Goal: Transaction & Acquisition: Purchase product/service

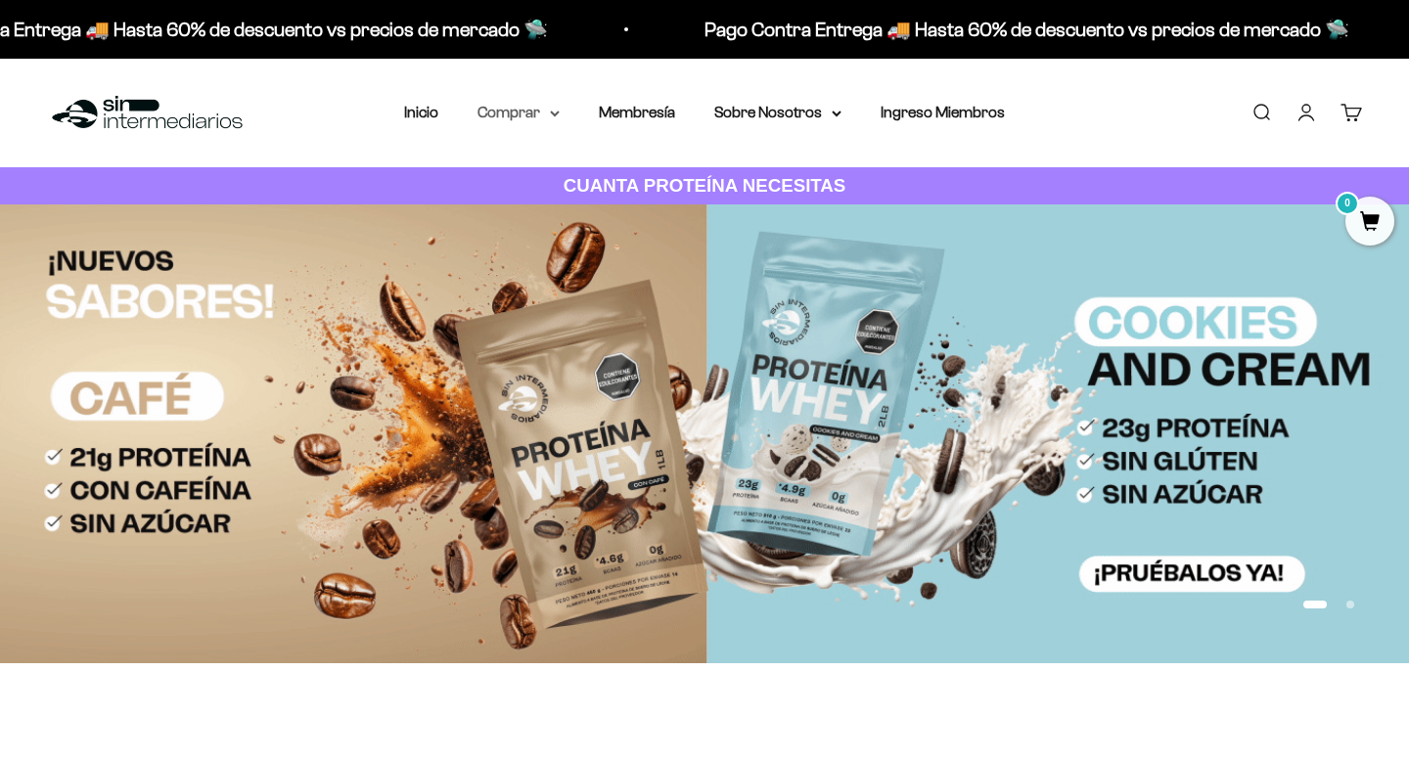
click at [551, 111] on icon at bounding box center [555, 114] width 10 height 7
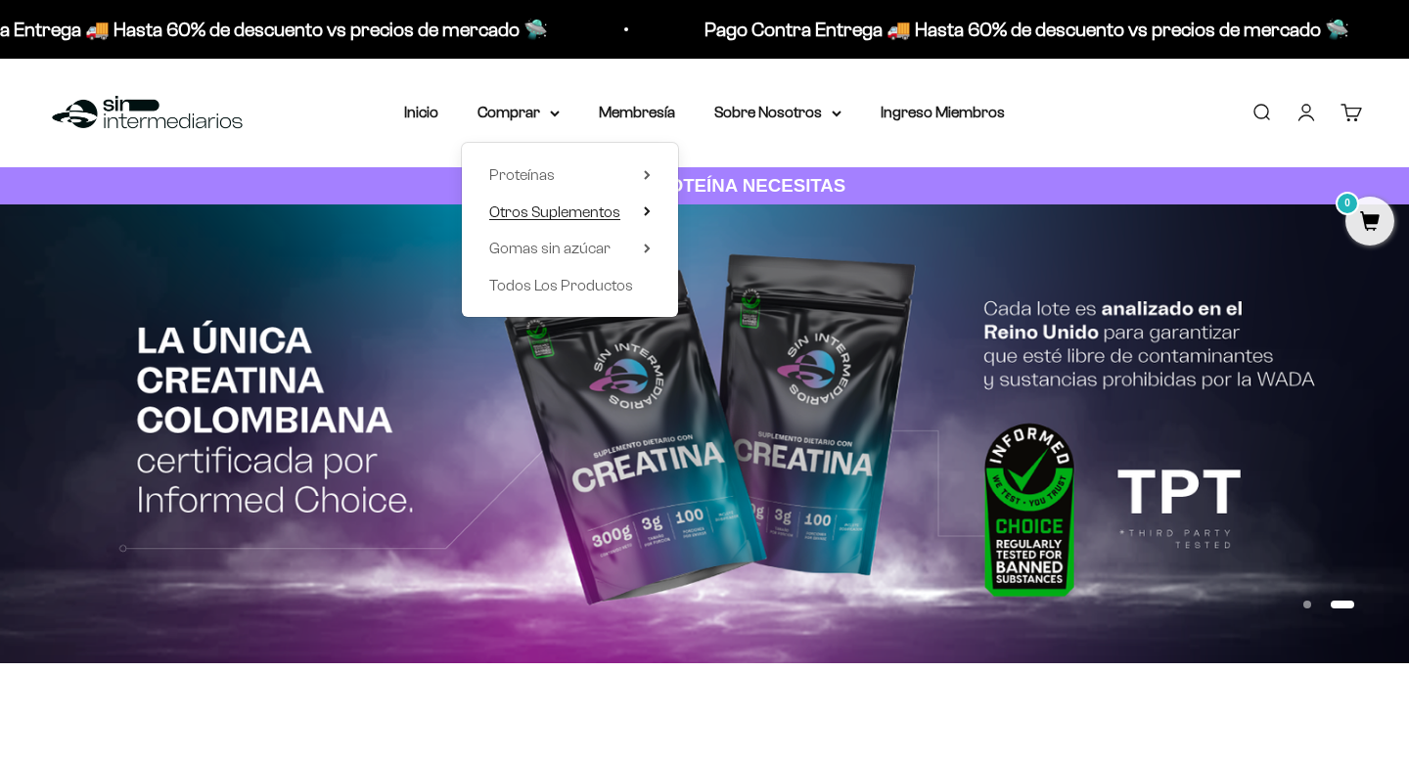
click at [646, 212] on icon at bounding box center [647, 211] width 7 height 10
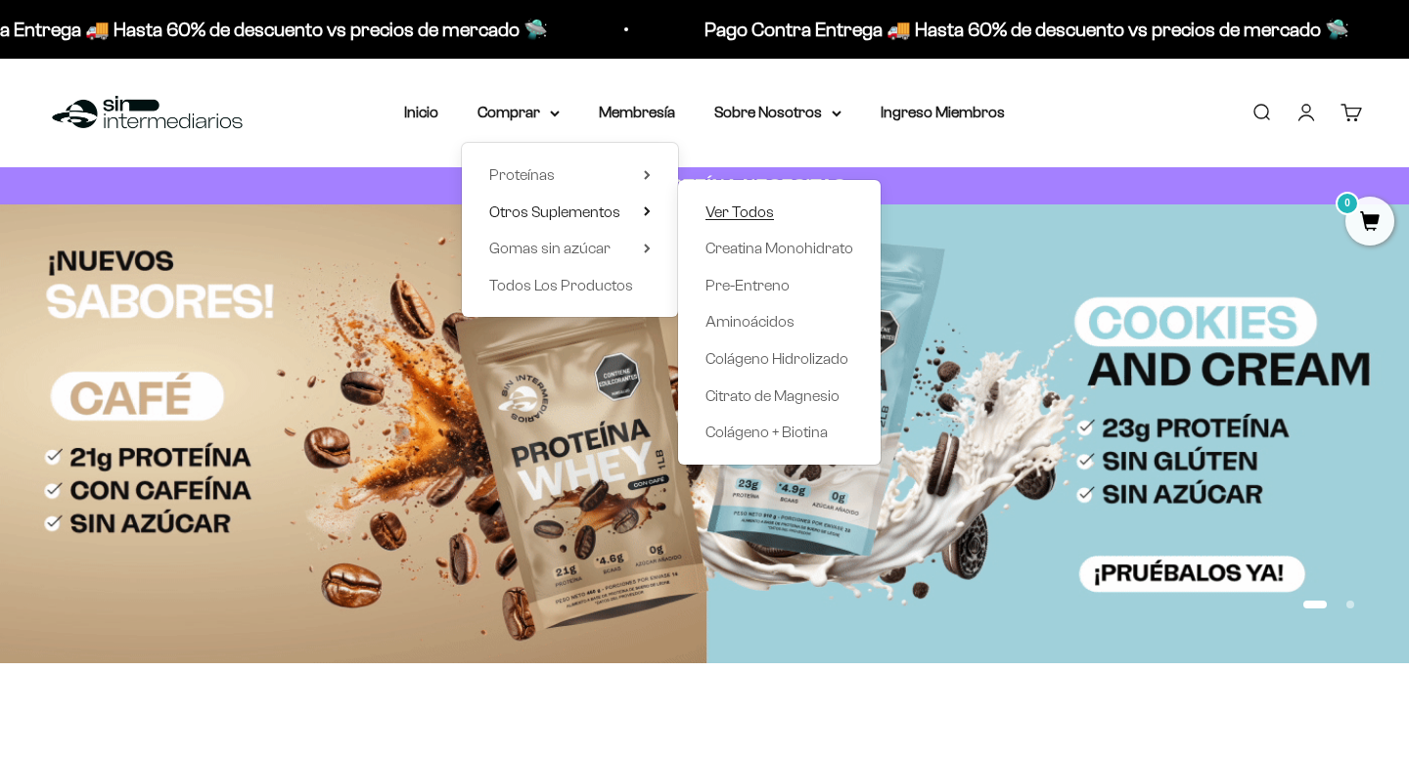
click at [773, 212] on span "Ver Todos" at bounding box center [739, 212] width 68 height 17
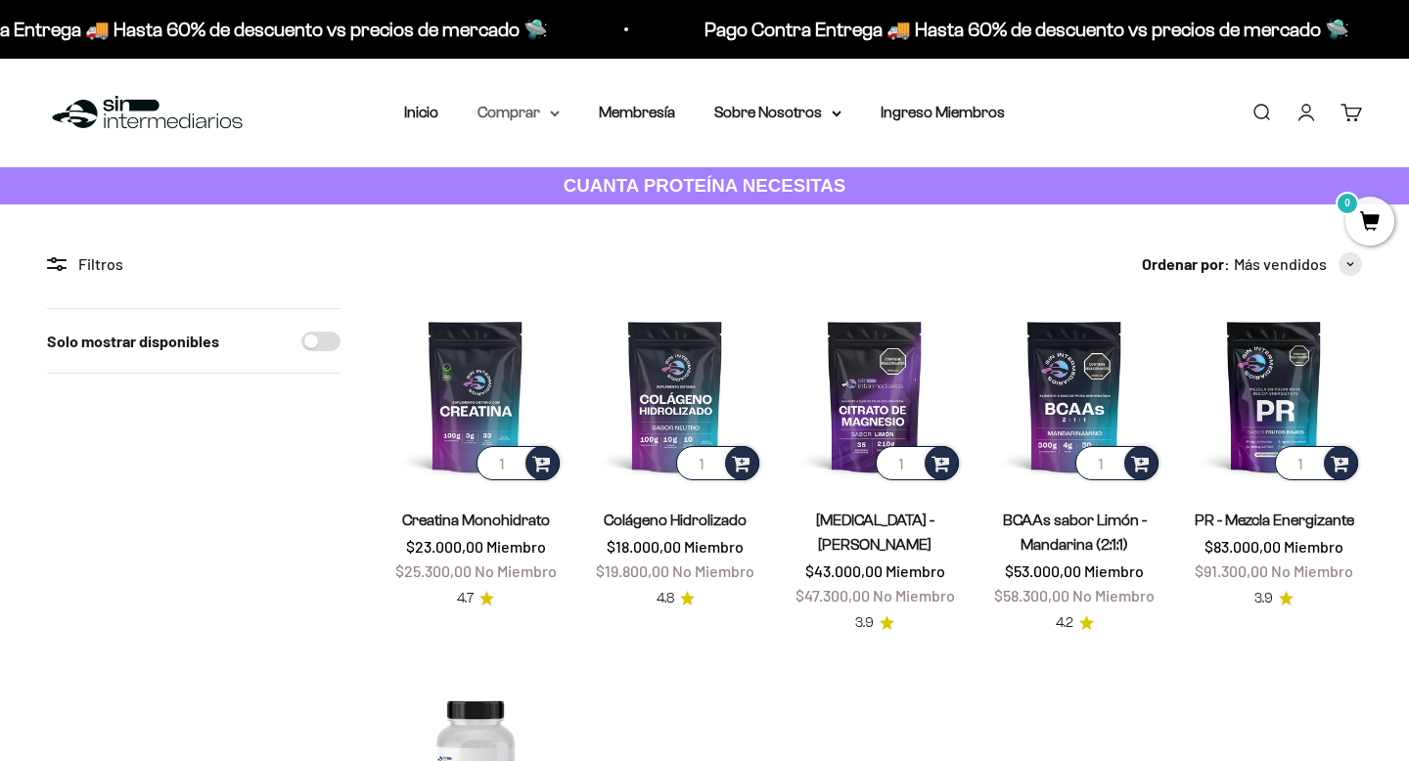
click at [549, 113] on summary "Comprar" at bounding box center [518, 112] width 82 height 25
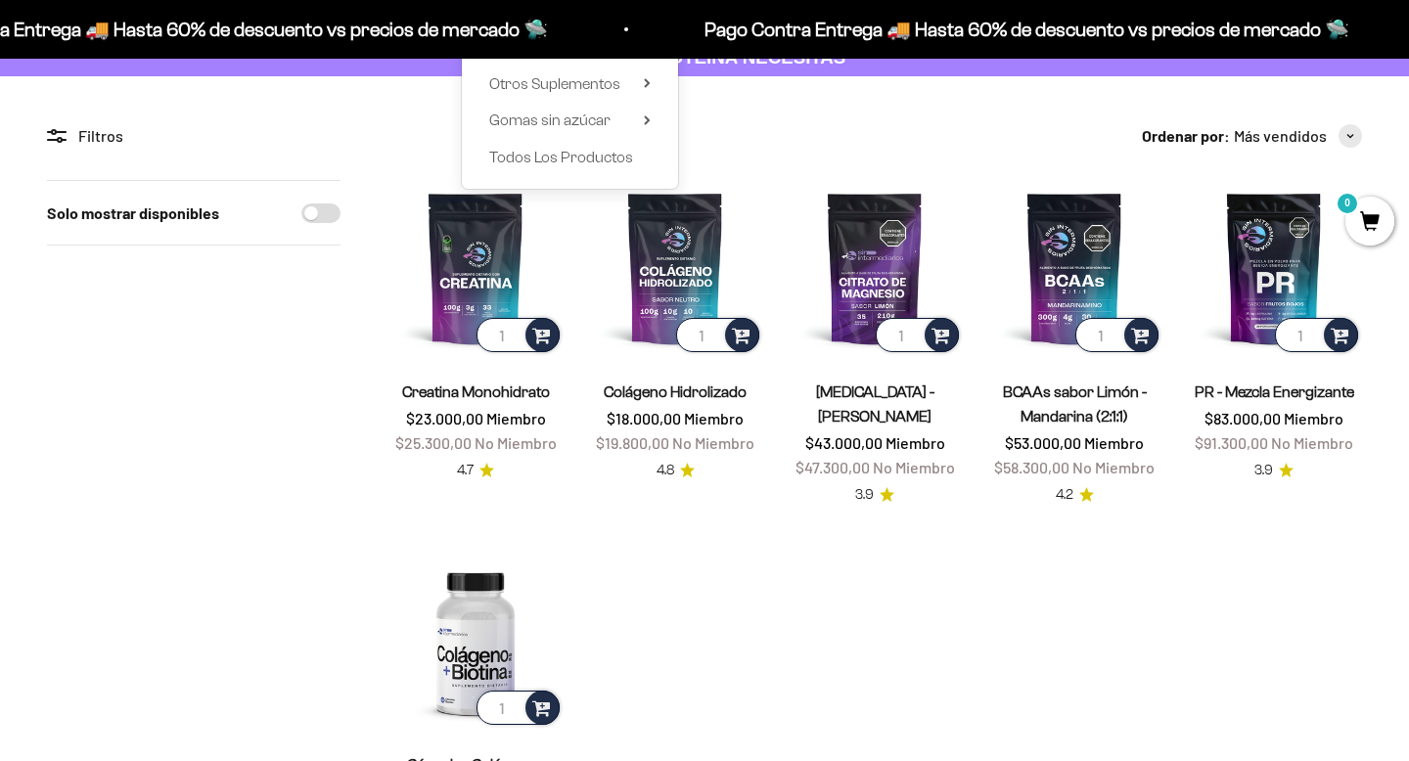
scroll to position [204, 0]
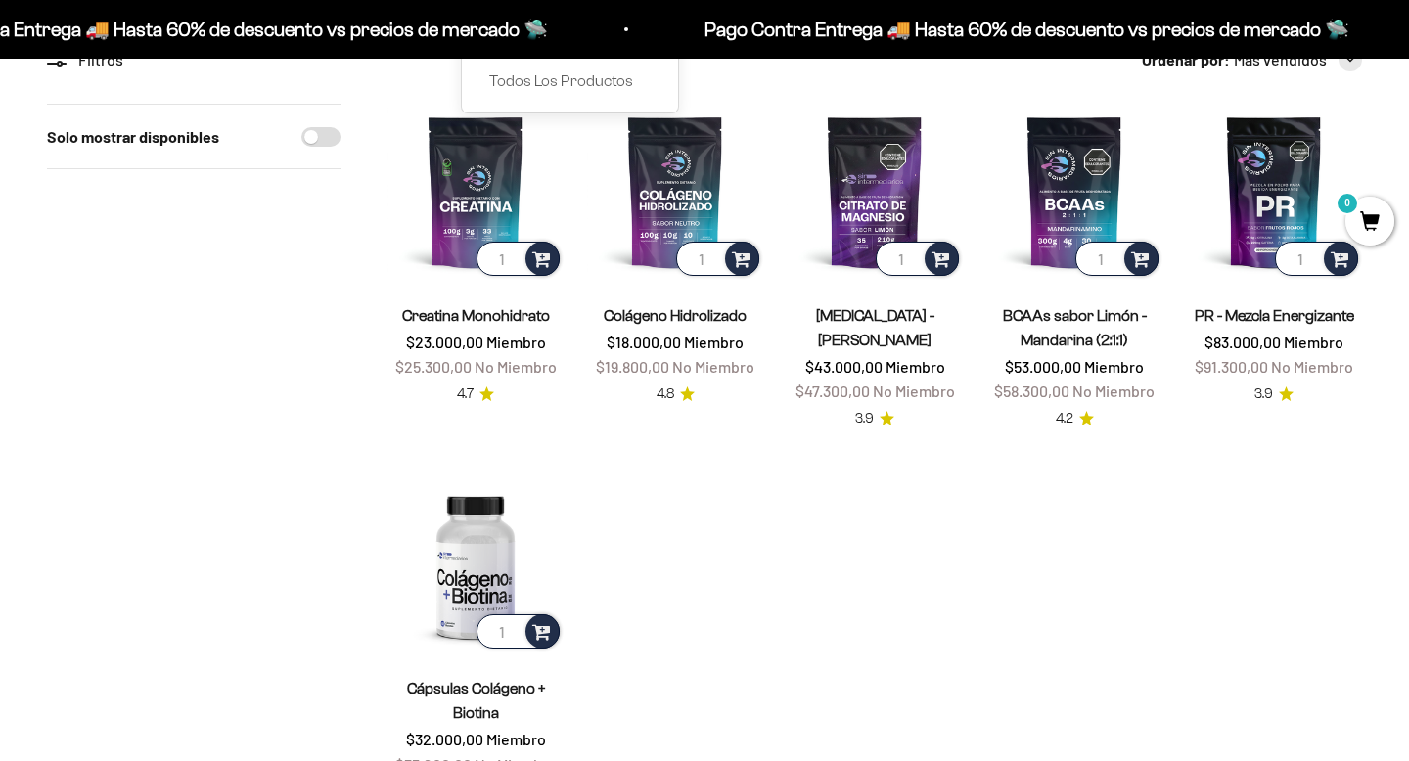
click at [1038, 560] on product-list "1 Creatina Monohidrato $23.000,00 Miembro $25.300,00 No Miembro 4.7 1 Colágeno …" at bounding box center [874, 454] width 974 height 700
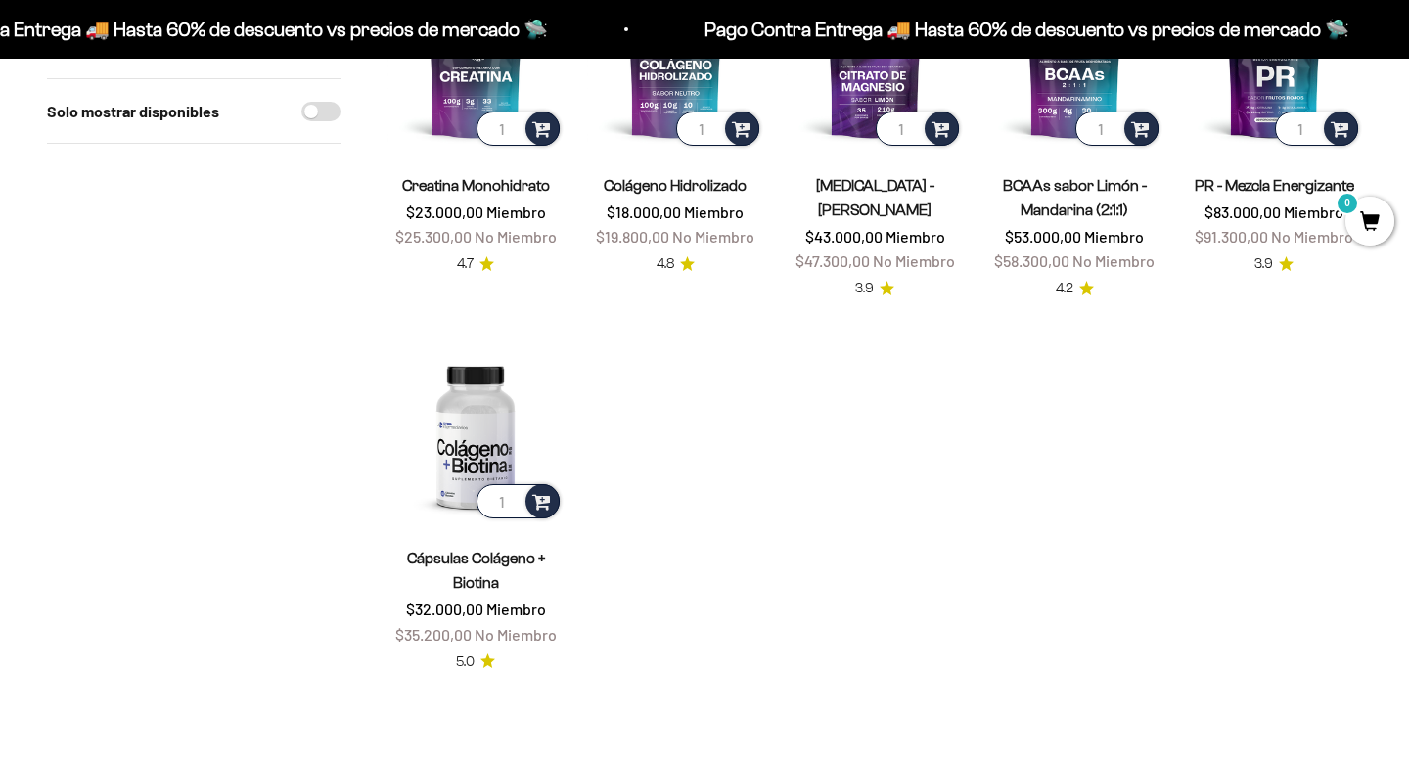
scroll to position [0, 0]
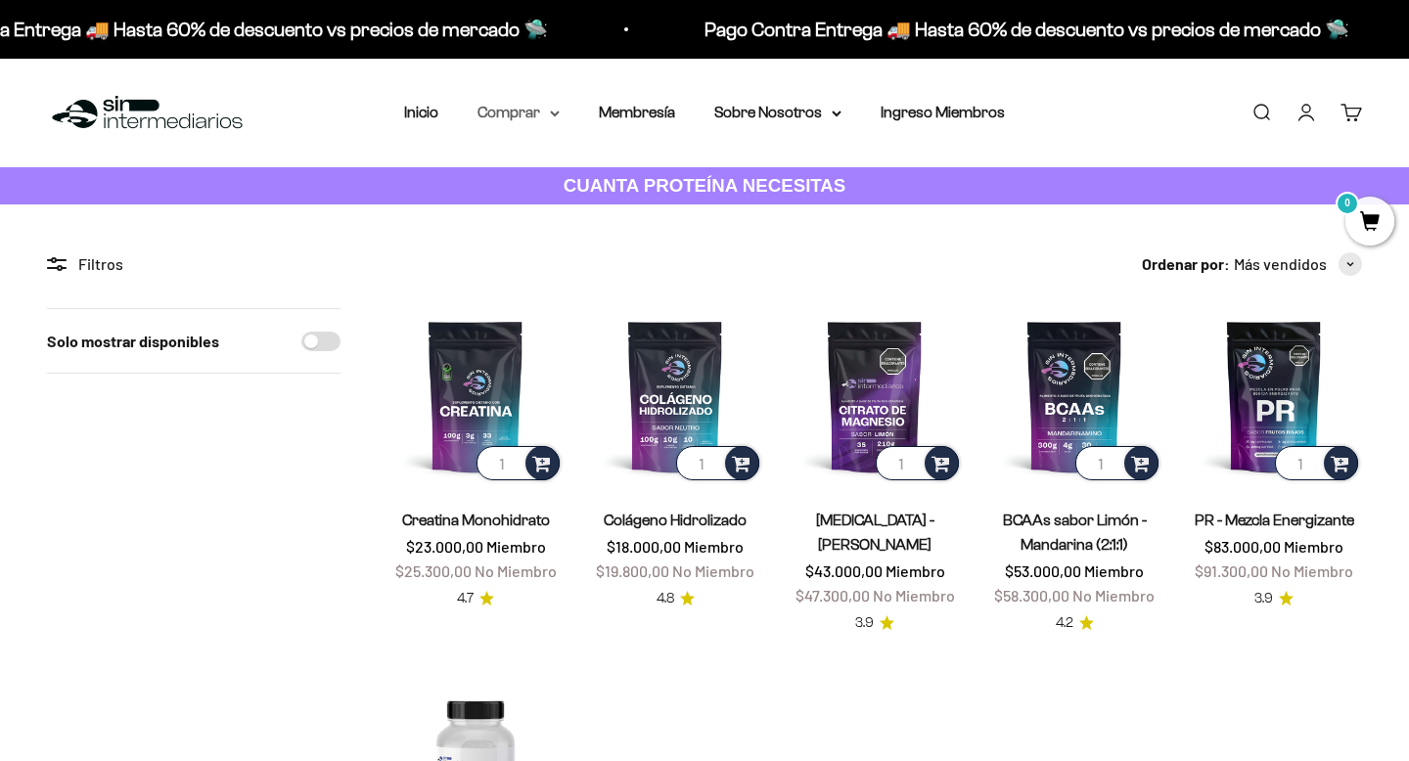
click at [552, 109] on summary "Comprar" at bounding box center [518, 112] width 82 height 25
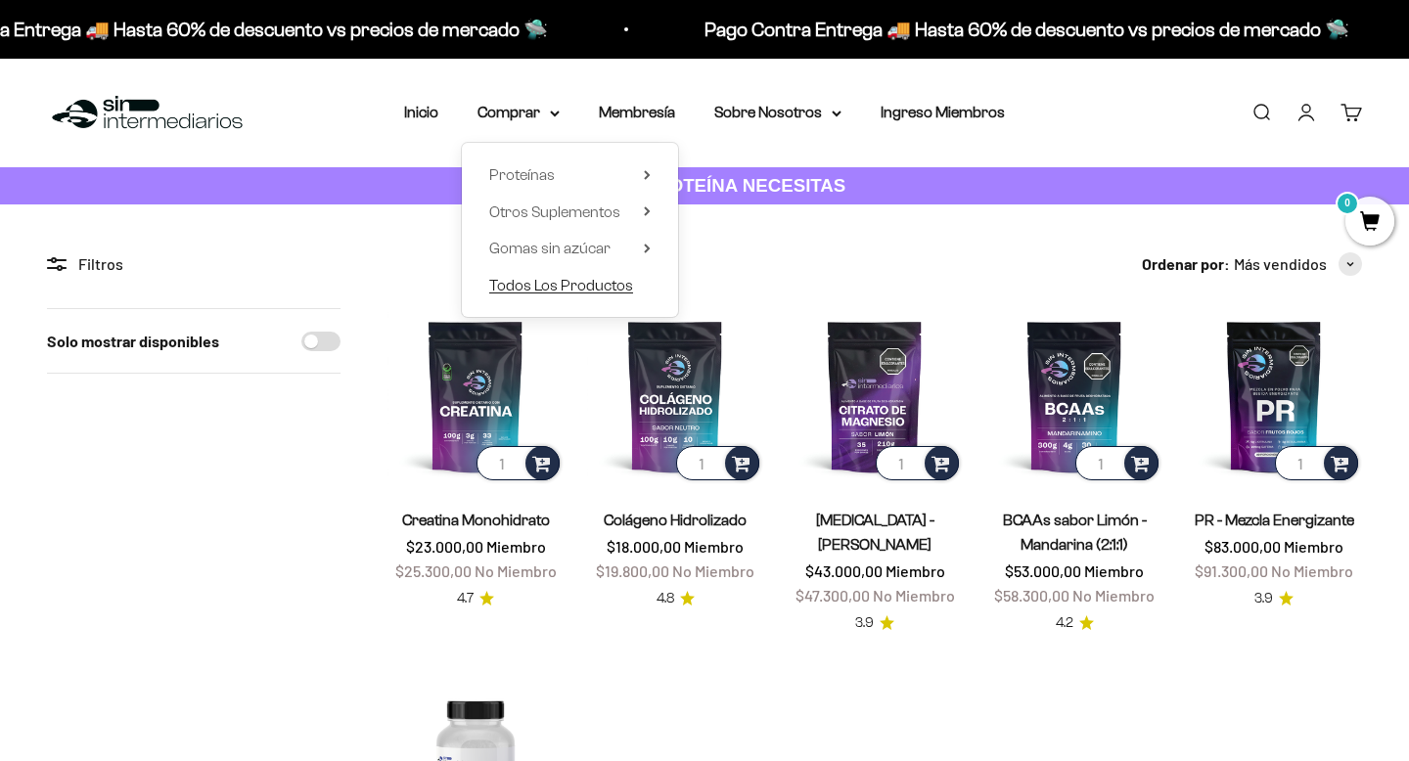
click at [576, 293] on span "Todos Los Productos" at bounding box center [561, 285] width 144 height 17
